Goal: Task Accomplishment & Management: Manage account settings

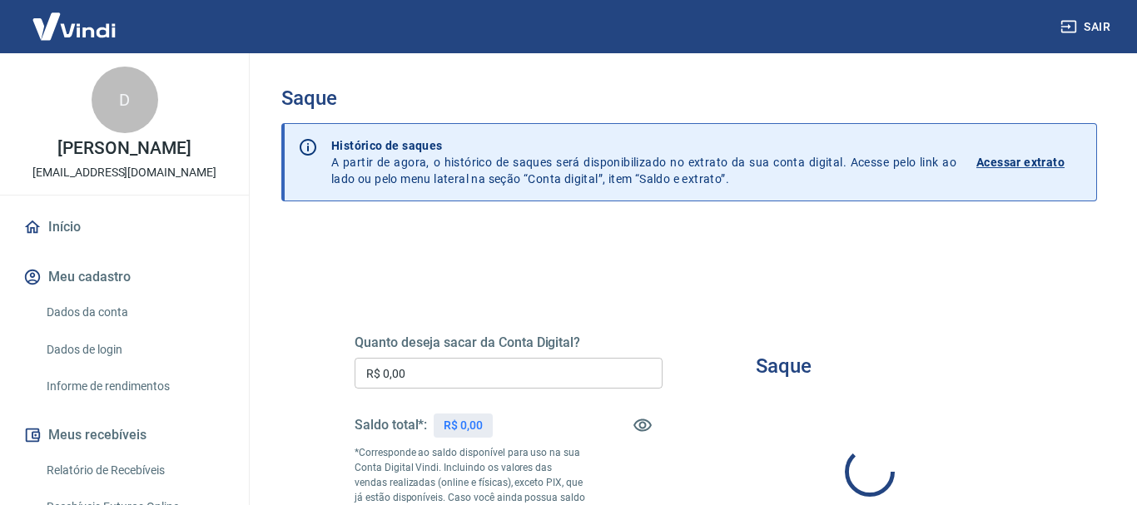
type input "R$ 0,00"
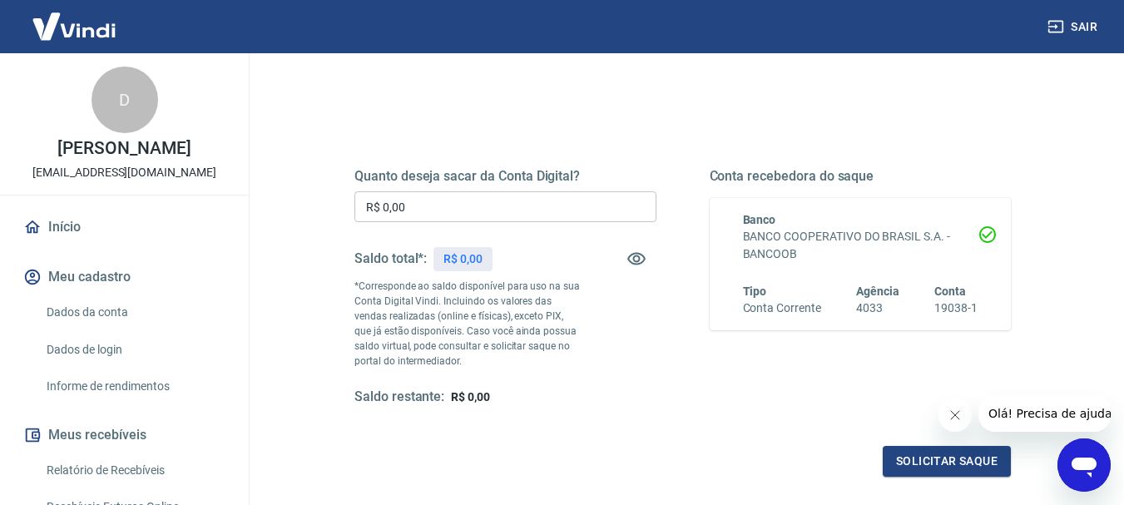
click at [56, 244] on link "Início" at bounding box center [124, 227] width 209 height 37
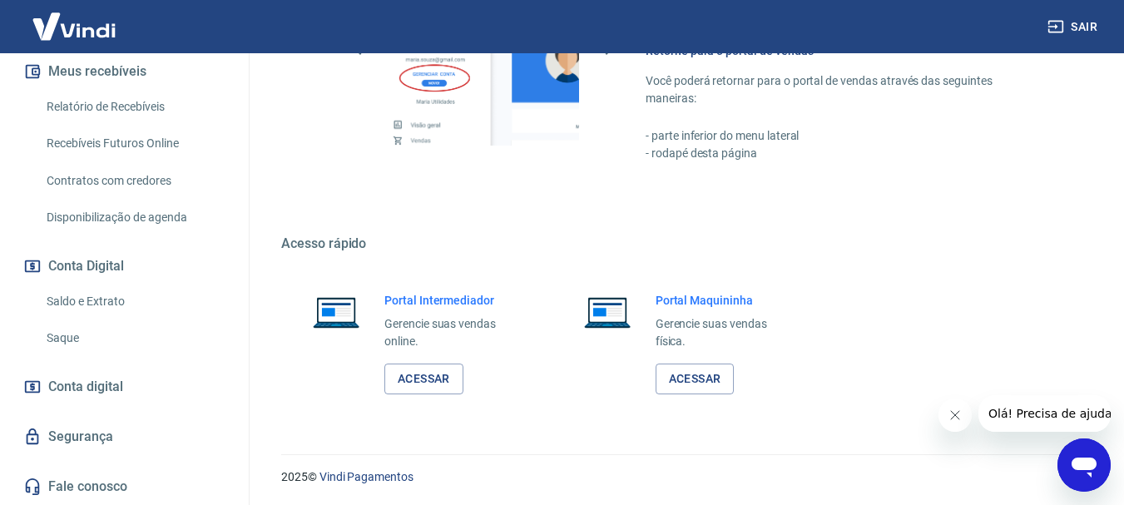
scroll to position [860, 0]
click at [453, 374] on link "Acessar" at bounding box center [423, 378] width 79 height 31
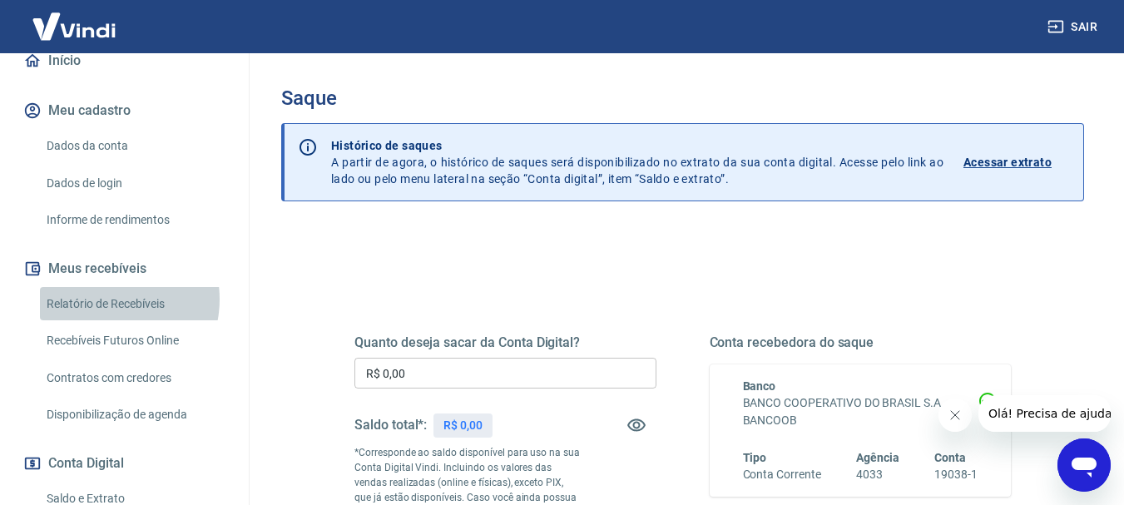
click at [102, 316] on link "Relatório de Recebíveis" at bounding box center [134, 304] width 189 height 34
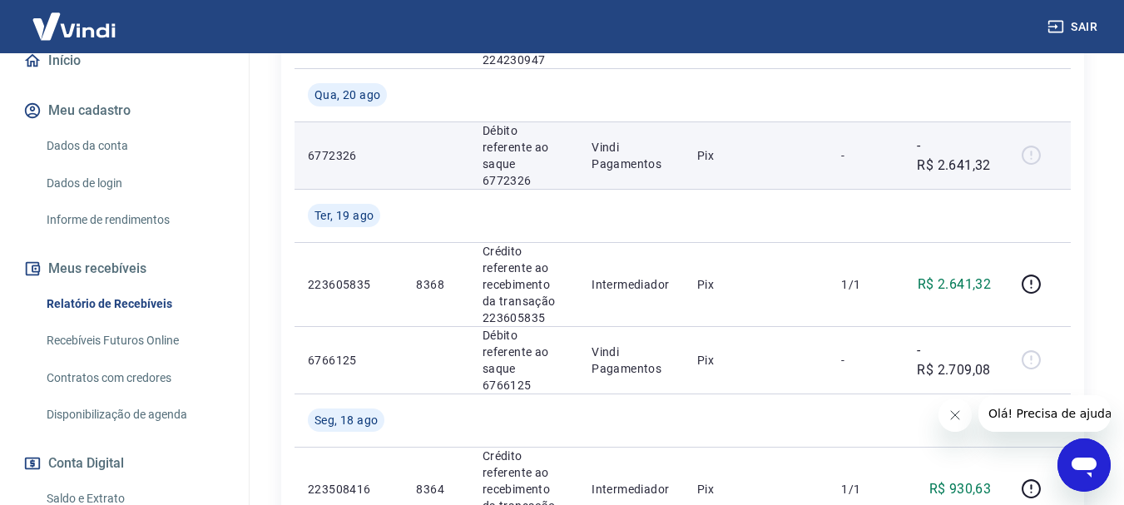
scroll to position [662, 0]
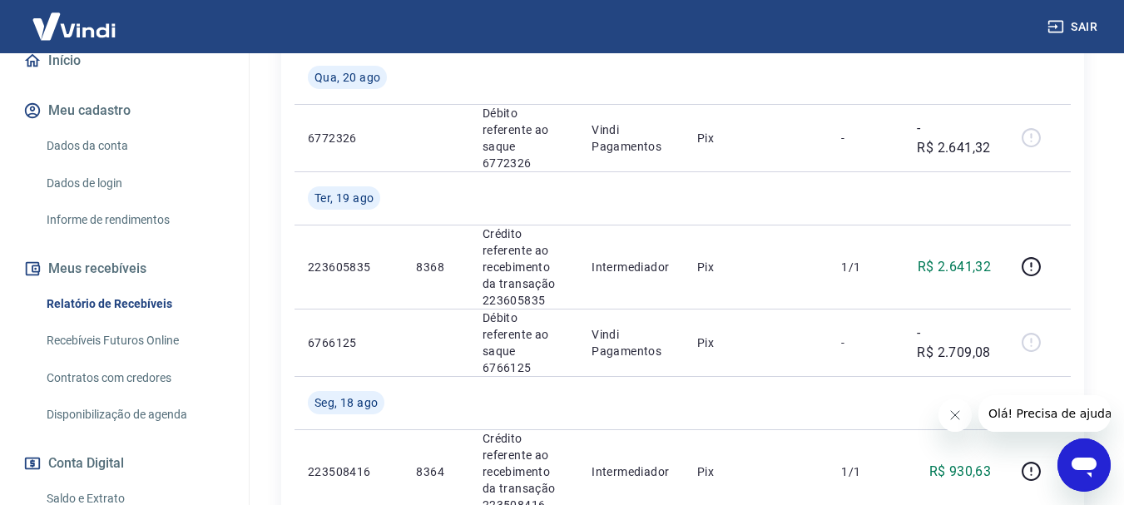
click at [119, 356] on link "Recebíveis Futuros Online" at bounding box center [134, 341] width 189 height 34
